Goal: Task Accomplishment & Management: Use online tool/utility

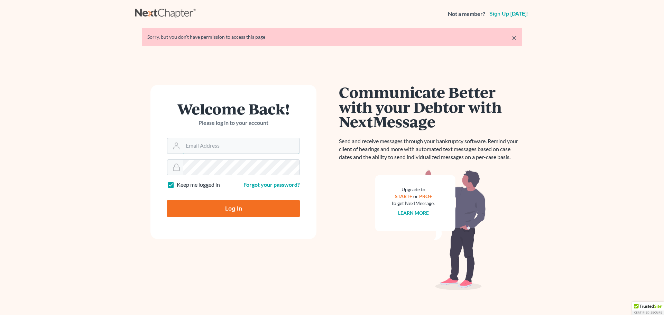
type input "cferrell@deminglaw.com"
click at [218, 204] on input "Log In" at bounding box center [233, 208] width 133 height 17
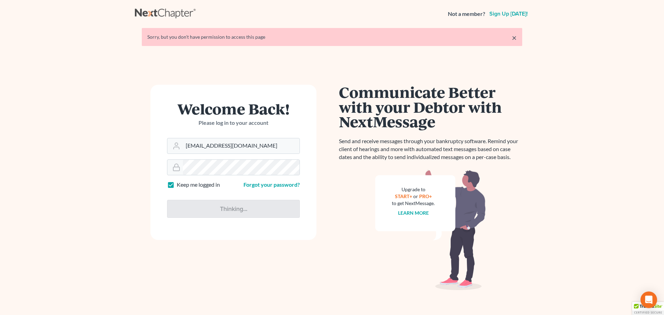
type input "Thinking..."
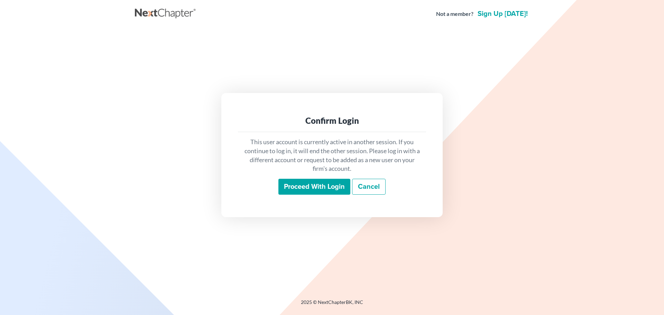
click at [317, 185] on input "Proceed with login" at bounding box center [314, 187] width 72 height 16
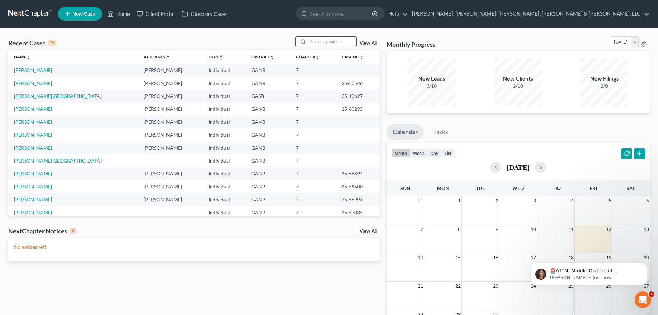
click at [313, 43] on input "search" at bounding box center [332, 42] width 48 height 10
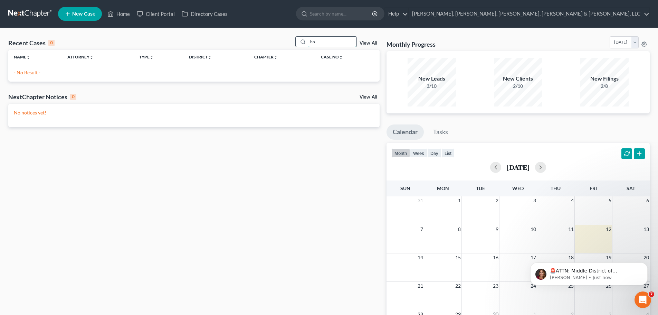
type input "h"
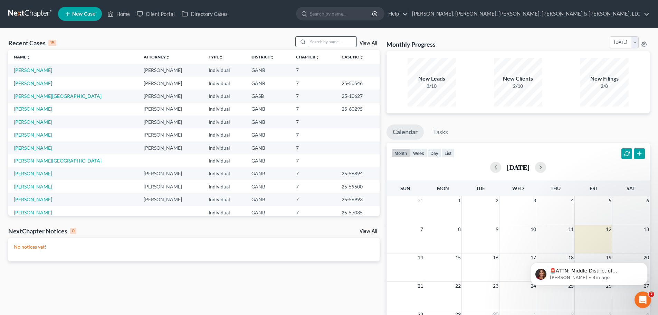
click at [321, 41] on input "search" at bounding box center [332, 42] width 48 height 10
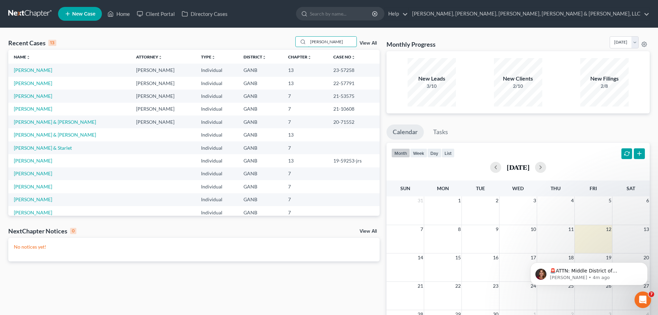
type input "[PERSON_NAME]"
